Goal: Navigation & Orientation: Find specific page/section

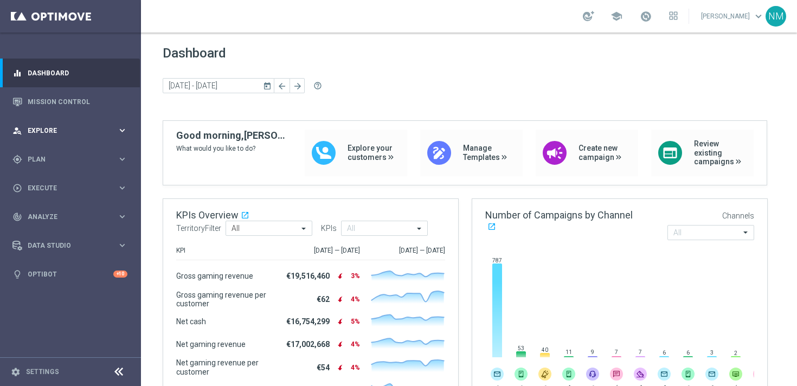
click at [61, 127] on span "Explore" at bounding box center [72, 130] width 89 height 7
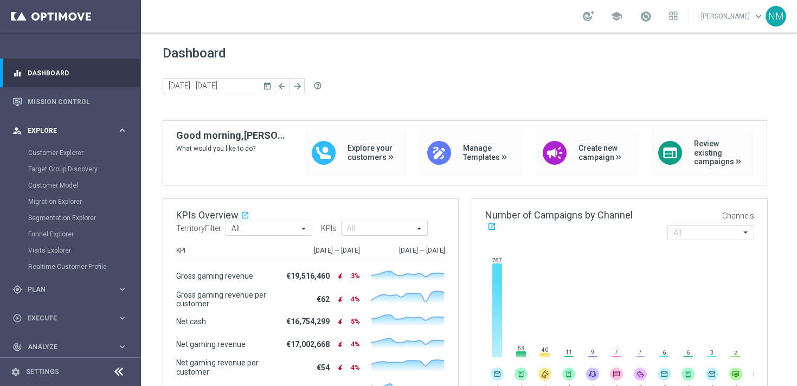
click at [61, 127] on span "Explore" at bounding box center [72, 130] width 89 height 7
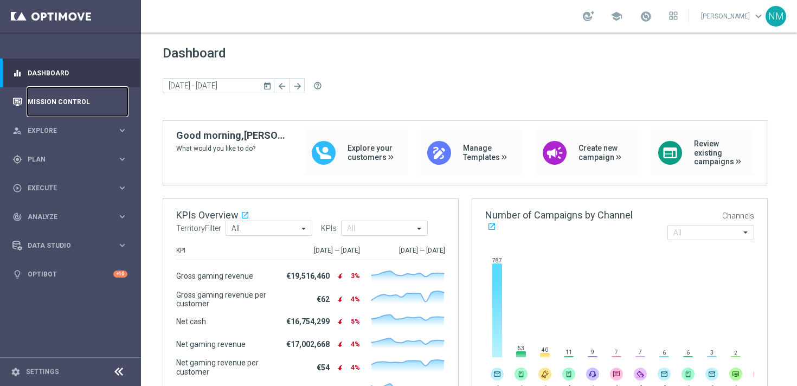
click at [59, 107] on link "Mission Control" at bounding box center [78, 101] width 100 height 29
